Goal: Complete application form

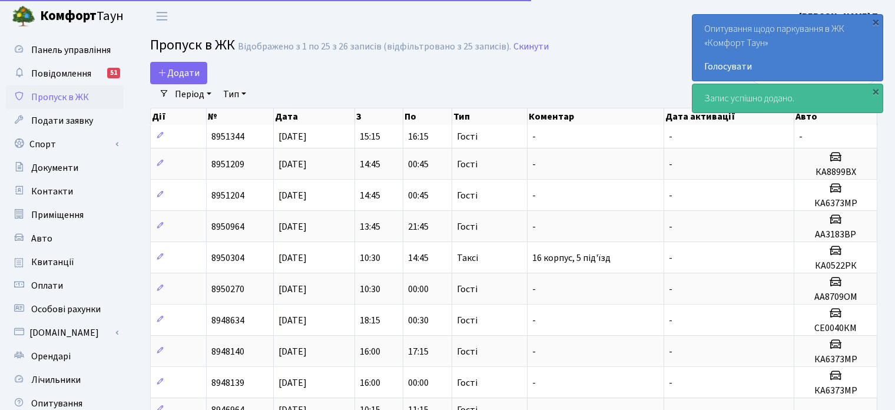
select select "25"
click at [176, 72] on span "Додати" at bounding box center [179, 73] width 42 height 13
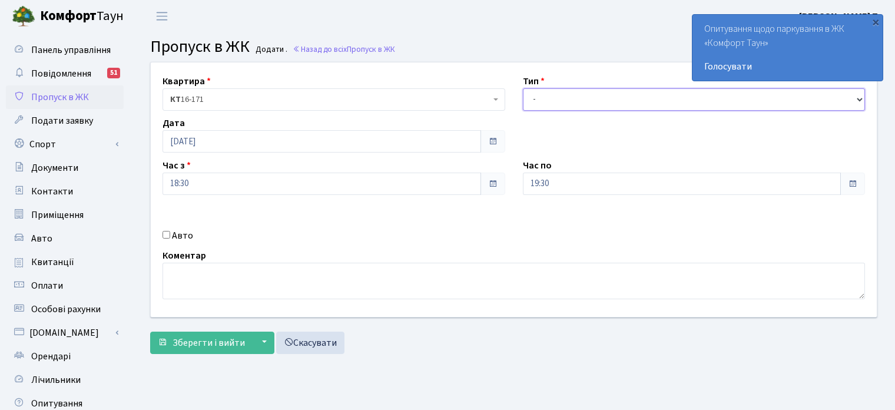
click at [596, 92] on select "- Доставка Таксі Гості Сервіс" at bounding box center [694, 99] width 343 height 22
select select "2"
click at [523, 88] on select "- Доставка Таксі Гості Сервіс" at bounding box center [694, 99] width 343 height 22
drag, startPoint x: 164, startPoint y: 233, endPoint x: 265, endPoint y: 260, distance: 104.8
click at [165, 233] on input "Авто" at bounding box center [166, 235] width 8 height 8
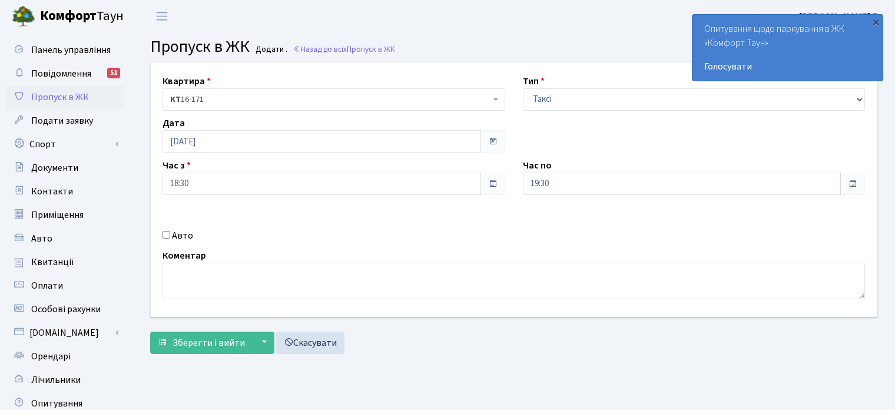
checkbox input "true"
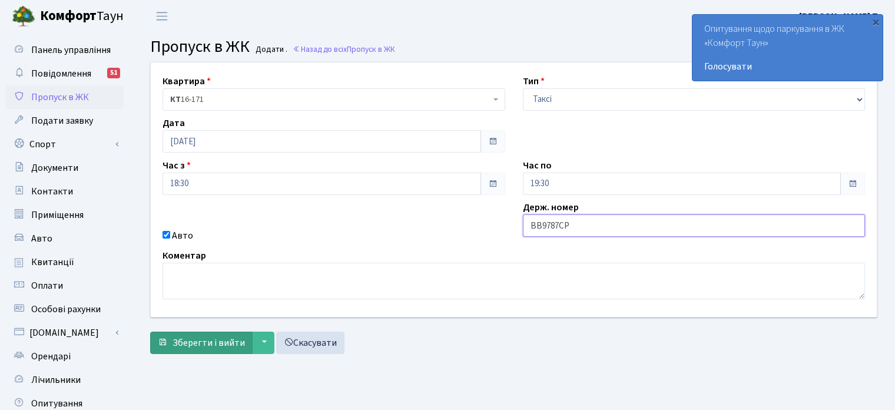
type input "BB9787СР"
click at [200, 340] on span "Зберегти і вийти" at bounding box center [208, 342] width 72 height 13
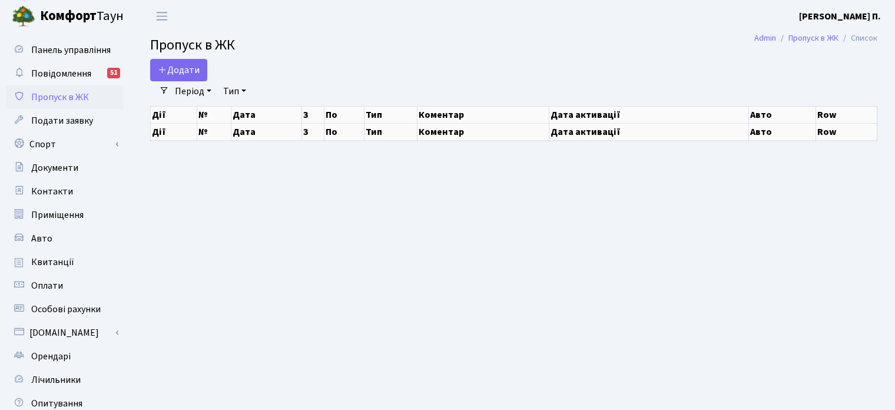
select select "25"
